Goal: Find specific page/section: Find specific page/section

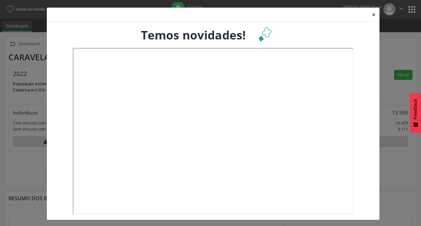
click at [370, 14] on button "×" at bounding box center [374, 15] width 12 height 14
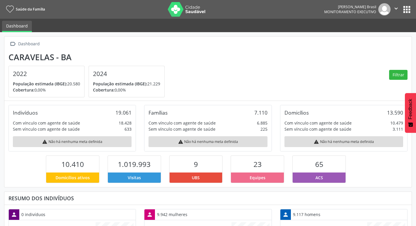
scroll to position [97, 136]
click at [406, 9] on button "apps" at bounding box center [407, 9] width 10 height 10
click at [240, 73] on section "Caravelas - BA 2022 População estimada (IBGE): 20.580 Cobertura: 0,00% 2024 Pop…" at bounding box center [207, 74] width 399 height 45
click at [396, 10] on icon "" at bounding box center [396, 8] width 6 height 6
click at [381, 35] on link "Sair" at bounding box center [381, 36] width 40 height 8
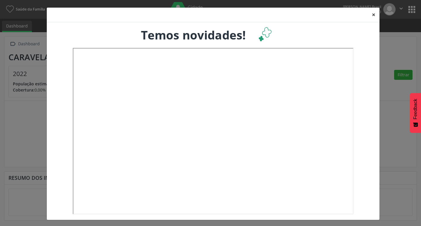
click at [371, 13] on button "×" at bounding box center [374, 15] width 12 height 14
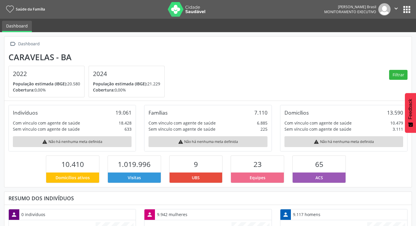
scroll to position [97, 136]
click at [407, 11] on button "apps" at bounding box center [407, 9] width 10 height 10
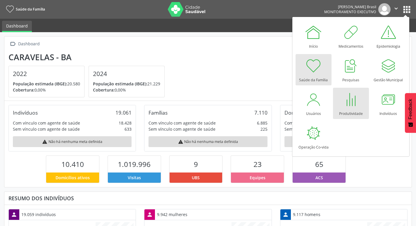
click at [355, 104] on div at bounding box center [351, 100] width 18 height 18
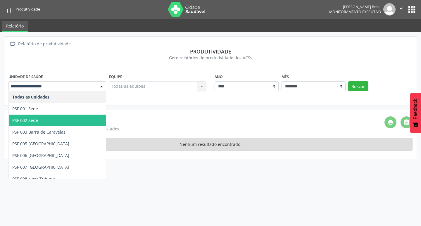
drag, startPoint x: 67, startPoint y: 118, endPoint x: 73, endPoint y: 116, distance: 6.4
click at [67, 118] on span "PSF 002 Sede" at bounding box center [57, 121] width 97 height 12
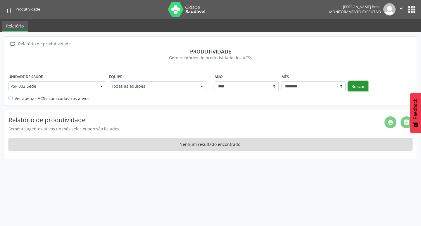
click at [367, 86] on button "Buscar" at bounding box center [358, 86] width 20 height 10
click at [357, 87] on button "Buscar" at bounding box center [358, 86] width 20 height 10
click at [342, 85] on select "******** ****** ***** ***** **** ***** ***** ********* *******" at bounding box center [314, 86] width 64 height 10
select select "**"
click at [282, 81] on select "******** ****** ***** ***** **** ***** ***** ********* *******" at bounding box center [314, 86] width 64 height 10
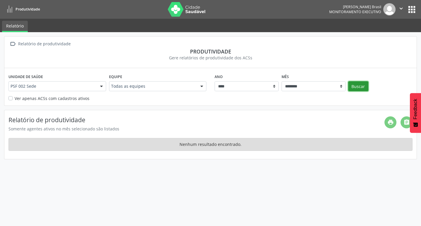
click at [357, 87] on button "Buscar" at bounding box center [358, 86] width 20 height 10
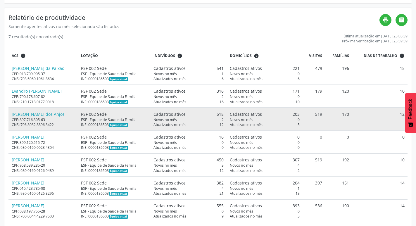
scroll to position [111, 0]
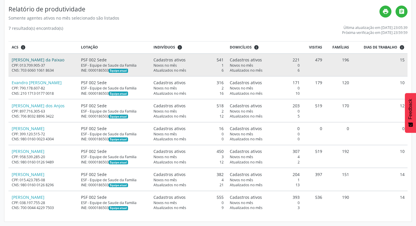
click at [42, 59] on link "Cleidson Santos da Paixao" at bounding box center [38, 60] width 53 height 6
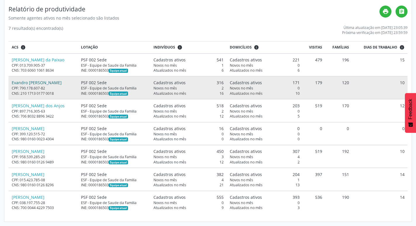
click at [36, 82] on link "Evandro Damiao Chamanhucki" at bounding box center [37, 83] width 50 height 6
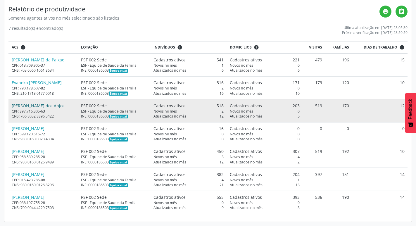
click at [48, 105] on link "Liliana Serafim dos Anjos" at bounding box center [38, 106] width 53 height 6
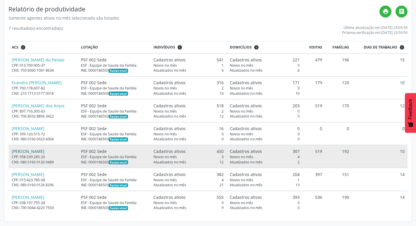
click at [34, 153] on link "Simone dos Anjos Silva" at bounding box center [28, 152] width 33 height 6
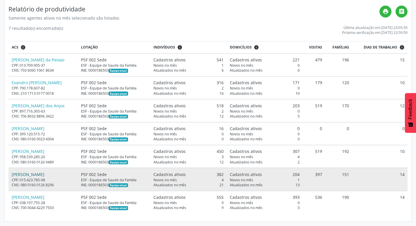
click at [25, 177] on link "Vera Nascimento Alves" at bounding box center [28, 175] width 33 height 6
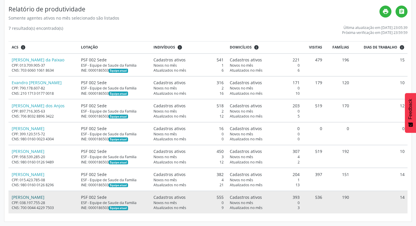
click at [33, 198] on link "Wayguer Mayer Medeiros da Silva" at bounding box center [28, 198] width 33 height 6
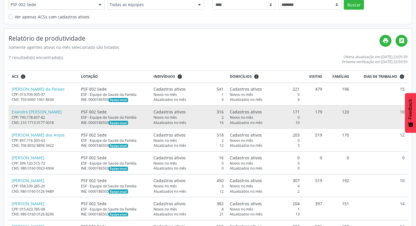
scroll to position [23, 0]
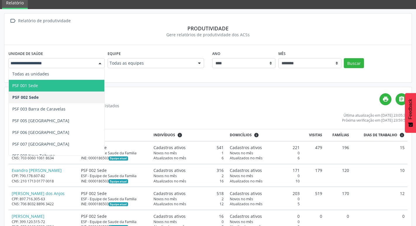
click at [98, 67] on div at bounding box center [100, 64] width 9 height 10
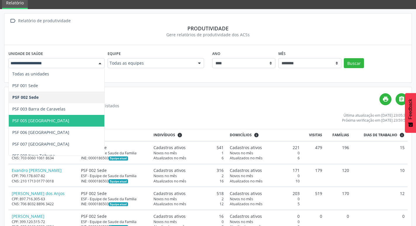
click at [42, 118] on span "PSF 005 Rancho Alegre" at bounding box center [40, 121] width 57 height 6
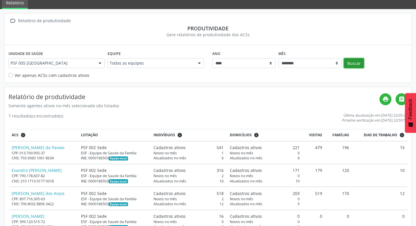
click at [356, 63] on button "Buscar" at bounding box center [354, 63] width 20 height 10
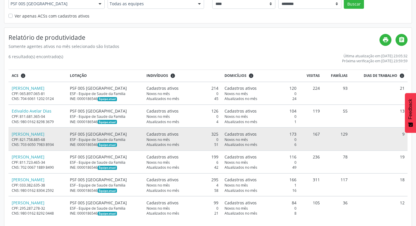
scroll to position [88, 0]
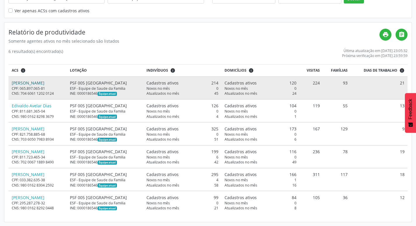
click at [37, 83] on link "Bruno Pereira Silva" at bounding box center [28, 83] width 33 height 6
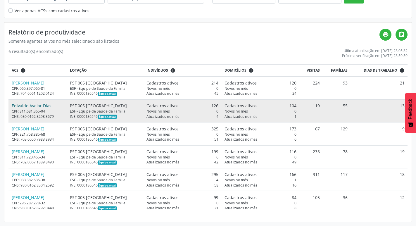
click at [22, 106] on link "Edivaldo Avelar Dias" at bounding box center [32, 106] width 40 height 6
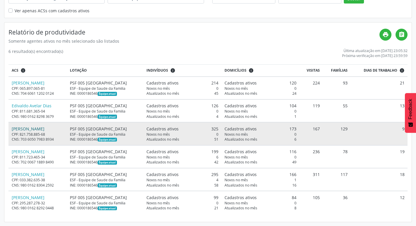
click at [44, 128] on link "Eliana Santos de Andrade" at bounding box center [28, 129] width 33 height 6
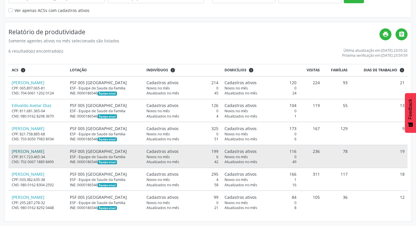
click at [38, 151] on link "Gilvanir Pereira dos Santos" at bounding box center [28, 152] width 33 height 6
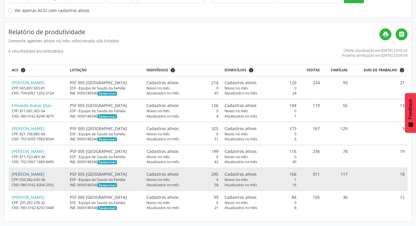
click at [34, 175] on link "Sheila Alves da Silva" at bounding box center [28, 174] width 33 height 6
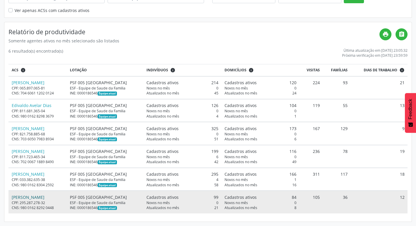
click at [33, 197] on link "Ueliton Jesus Medina" at bounding box center [28, 198] width 33 height 6
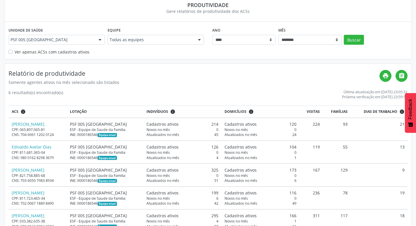
scroll to position [0, 0]
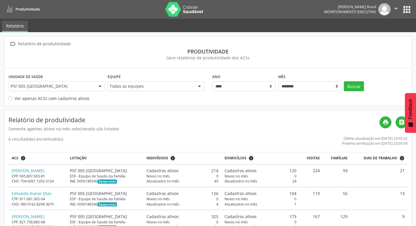
click at [101, 88] on div at bounding box center [100, 87] width 9 height 10
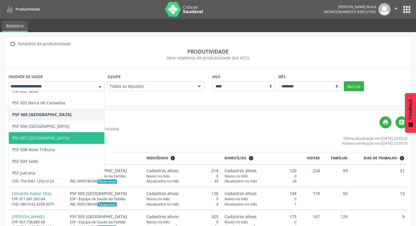
scroll to position [30, 0]
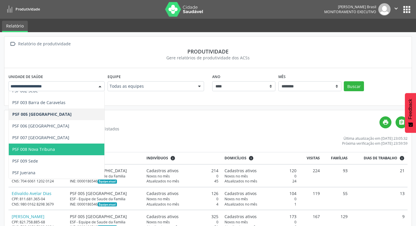
click at [65, 150] on span "PSF 008 Nova Tribuna" at bounding box center [57, 150] width 96 height 12
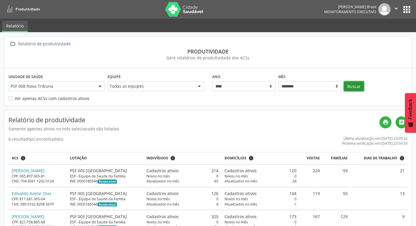
click at [352, 87] on button "Buscar" at bounding box center [354, 86] width 20 height 10
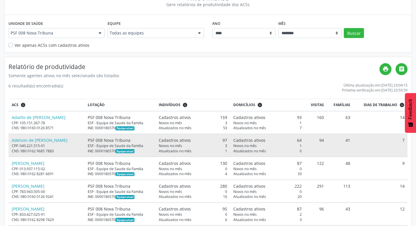
scroll to position [59, 0]
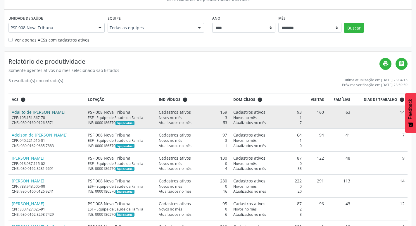
click at [39, 113] on link "Adailto de Jesus Lopes" at bounding box center [39, 112] width 54 height 6
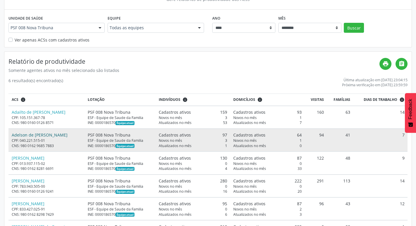
click at [33, 136] on link "Adelson de Jesus Andrade" at bounding box center [40, 135] width 56 height 6
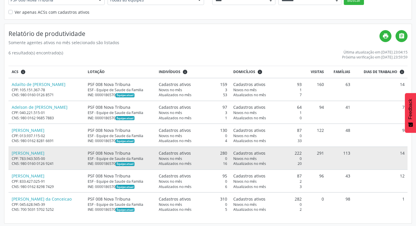
scroll to position [88, 0]
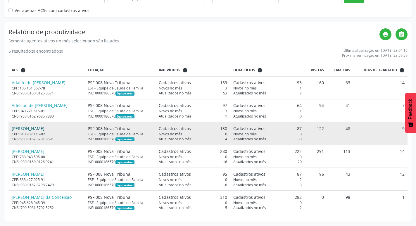
click at [44, 130] on link "Cleidida Ferreira Souza dos Santos" at bounding box center [28, 129] width 33 height 6
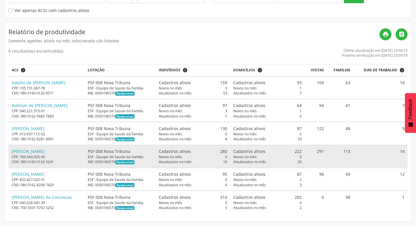
click at [35, 156] on div "CPF: 783.943.505-00" at bounding box center [47, 156] width 70 height 5
click at [43, 151] on link "Crisleysintes Medina dos Santos" at bounding box center [28, 152] width 33 height 6
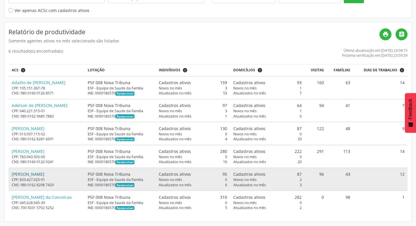
click at [23, 175] on link "Ivan Ferreira Souza" at bounding box center [28, 174] width 33 height 6
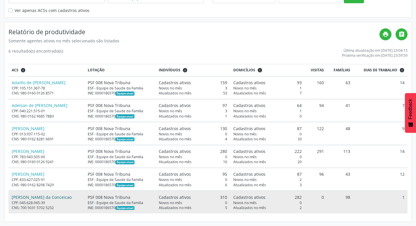
click at [33, 196] on link "Josselia Lizeta da Conceicao" at bounding box center [42, 198] width 60 height 6
